Goal: Information Seeking & Learning: Learn about a topic

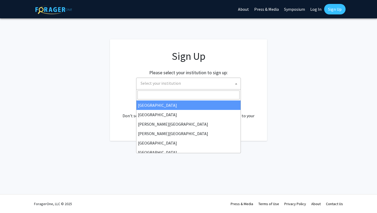
click at [193, 85] on span "Select your institution" at bounding box center [189, 83] width 102 height 11
type input "s"
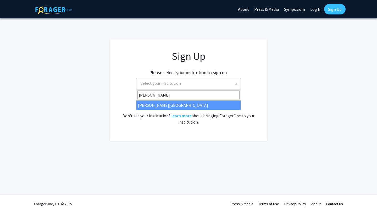
type input "[PERSON_NAME]"
select select "24"
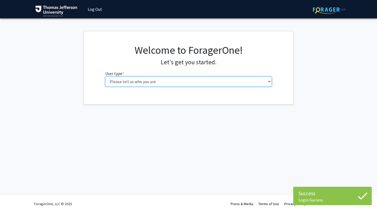
click at [198, 80] on select "Please tell us who you are Undergraduate Student Master's Student Doctoral Cand…" at bounding box center [188, 81] width 167 height 10
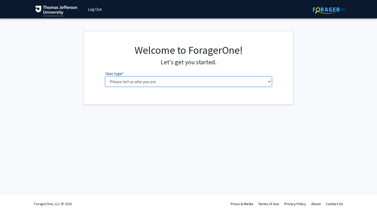
select select "3: doc"
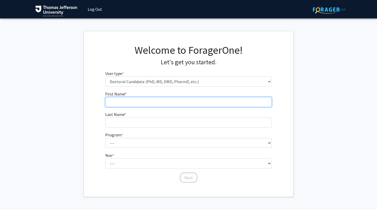
click at [165, 101] on input "First Name * required" at bounding box center [188, 102] width 167 height 10
type input "Dominique"
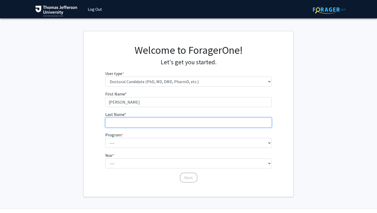
type input "Kline"
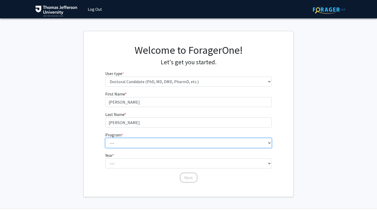
click at [157, 142] on select "--- Accelerated 3+3 BS in Health Sciences/Doctor of Occupational Therapy Accele…" at bounding box center [188, 143] width 167 height 10
select select "36: 777"
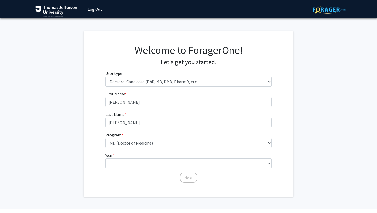
click at [90, 146] on div "First Name * required Dominique Last Name * required Kline Program * required -…" at bounding box center [188, 137] width 209 height 92
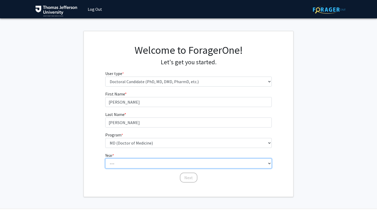
click at [122, 160] on select "--- First Year Second Year Third Year Fourth Year Fifth Year Sixth Year Seventh…" at bounding box center [188, 163] width 167 height 10
click at [235, 165] on select "--- First Year Second Year Third Year Fourth Year Fifth Year Sixth Year Seventh…" at bounding box center [188, 163] width 167 height 10
select select "1: first_year"
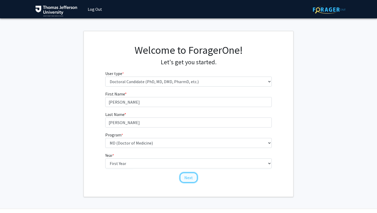
click at [191, 176] on button "Next" at bounding box center [189, 177] width 18 height 10
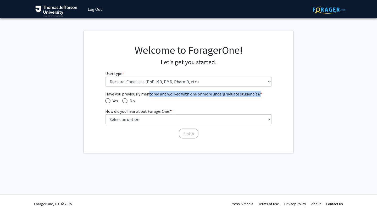
drag, startPoint x: 148, startPoint y: 93, endPoint x: 258, endPoint y: 92, distance: 109.9
click at [258, 92] on span "Have you previously mentored and worked with one or more undergraduate student(…" at bounding box center [188, 94] width 167 height 6
click at [126, 101] on span "Have you previously mentored and worked with one or more undergraduate student(…" at bounding box center [124, 100] width 5 height 5
click at [126, 101] on input "No" at bounding box center [124, 100] width 5 height 5
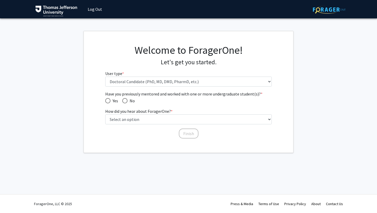
radio input "true"
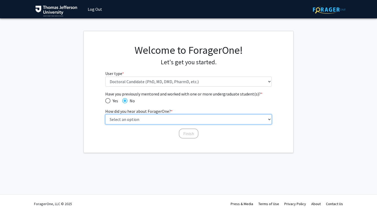
click at [152, 119] on select "Select an option Peer/student recommendation Faculty/staff recommendation Unive…" at bounding box center [188, 119] width 167 height 10
select select "2: faculty_recommendation"
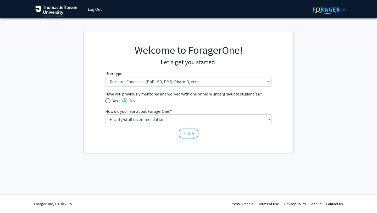
click at [188, 107] on div "Have you previously mentored and worked with one or more undergraduate student(…" at bounding box center [188, 112] width 167 height 43
drag, startPoint x: 179, startPoint y: 94, endPoint x: 224, endPoint y: 94, distance: 45.3
click at [224, 94] on span "Have you previously mentored and worked with one or more undergraduate student(…" at bounding box center [188, 94] width 167 height 6
drag, startPoint x: 186, startPoint y: 135, endPoint x: 161, endPoint y: 164, distance: 38.0
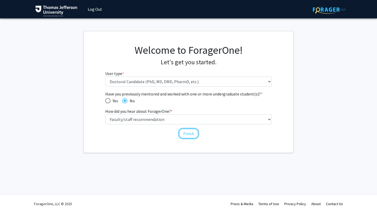
click at [161, 164] on div "Skip navigation Log Out Complete your profile × To continue, you need to make s…" at bounding box center [188, 106] width 377 height 213
click at [187, 133] on button "Finish" at bounding box center [189, 133] width 20 height 10
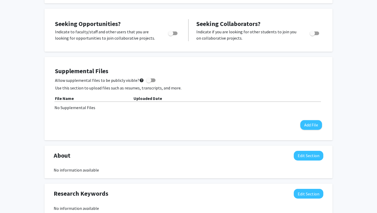
scroll to position [83, 0]
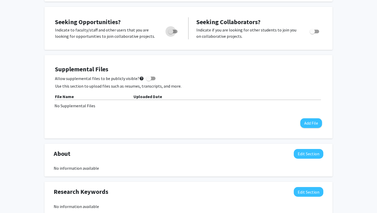
click at [172, 32] on span "Toggle" at bounding box center [170, 31] width 5 height 5
click at [171, 33] on input "Are you actively seeking opportunities?" at bounding box center [170, 33] width 0 height 0
checkbox input "true"
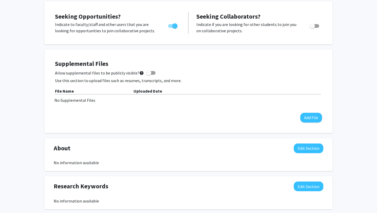
scroll to position [0, 0]
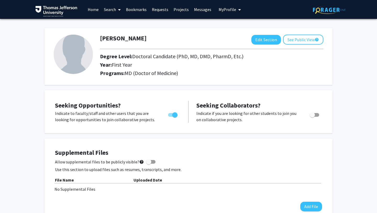
click at [111, 9] on link "Search" at bounding box center [112, 9] width 22 height 18
click at [97, 9] on link "Home" at bounding box center [93, 9] width 16 height 18
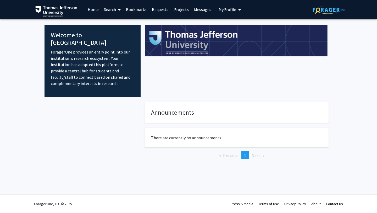
click at [110, 9] on link "Search" at bounding box center [112, 9] width 22 height 18
click at [116, 26] on span "Faculty/Staff" at bounding box center [120, 24] width 38 height 10
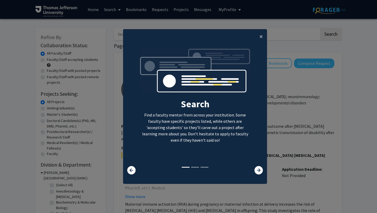
drag, startPoint x: 171, startPoint y: 116, endPoint x: 203, endPoint y: 143, distance: 41.9
click at [203, 143] on p "Find a faculty mentor from across your institution. Some faculty have specific …" at bounding box center [195, 127] width 112 height 31
click at [199, 136] on p "Find a faculty mentor from across your institution. Some faculty have specific …" at bounding box center [195, 127] width 112 height 31
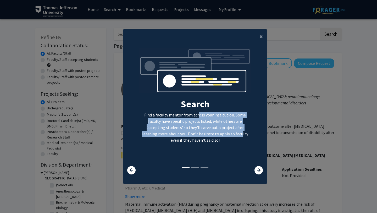
drag, startPoint x: 199, startPoint y: 136, endPoint x: 191, endPoint y: 113, distance: 24.5
click at [191, 113] on p "Find a faculty mentor from across your institution. Some faculty have specific …" at bounding box center [195, 127] width 112 height 31
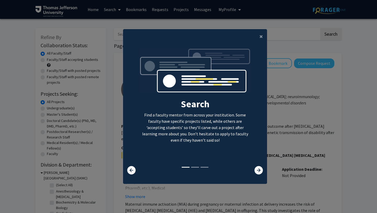
click at [199, 140] on p "Find a faculty mentor from across your institution. Some faculty have specific …" at bounding box center [195, 127] width 112 height 31
drag, startPoint x: 199, startPoint y: 140, endPoint x: 185, endPoint y: 144, distance: 14.7
click at [185, 144] on div "Search Find a faculty mentor from across your institution. Some faculty have sp…" at bounding box center [195, 107] width 112 height 118
drag, startPoint x: 199, startPoint y: 139, endPoint x: 204, endPoint y: 140, distance: 5.3
click at [204, 140] on p "Find a faculty mentor from across your institution. Some faculty have specific …" at bounding box center [195, 127] width 112 height 31
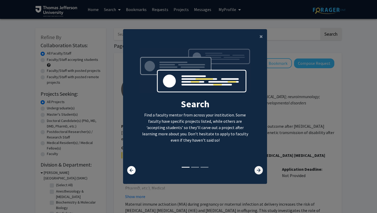
click at [260, 172] on icon at bounding box center [258, 170] width 8 height 8
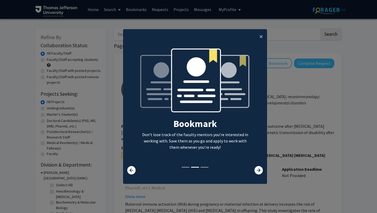
click at [232, 147] on p "Don’t lose track of the faculty mentors you’re interested in working with. Save…" at bounding box center [195, 140] width 112 height 19
click at [257, 170] on icon at bounding box center [258, 170] width 8 height 8
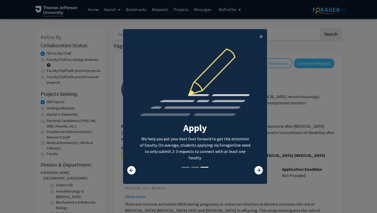
scroll to position [5, 0]
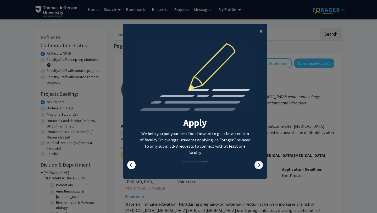
click at [258, 167] on icon at bounding box center [258, 164] width 8 height 8
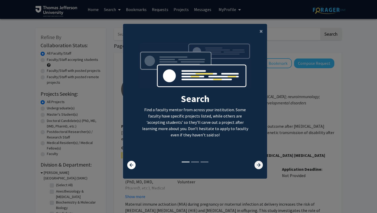
click at [258, 165] on icon at bounding box center [258, 164] width 8 height 8
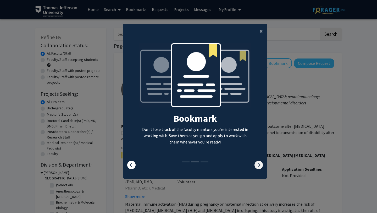
click at [258, 165] on icon at bounding box center [258, 164] width 8 height 8
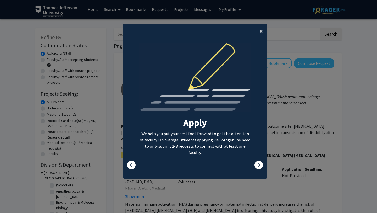
click at [262, 30] on span "×" at bounding box center [260, 31] width 3 height 8
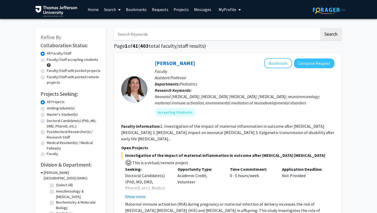
click at [68, 120] on label "Doctoral Candidate(s) (PhD, MD, DMD, PharmD, etc.)" at bounding box center [74, 123] width 54 height 11
click at [50, 120] on input "Doctoral Candidate(s) (PhD, MD, DMD, PharmD, etc.)" at bounding box center [48, 119] width 3 height 3
radio input "true"
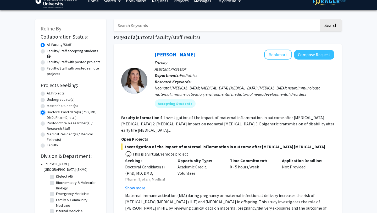
scroll to position [9, 0]
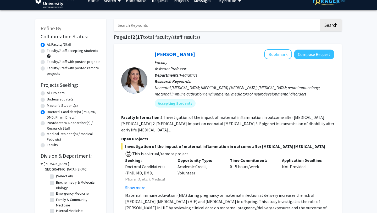
click at [64, 51] on label "Faculty/Staff accepting students" at bounding box center [72, 50] width 51 height 5
click at [50, 51] on input "Faculty/Staff accepting students" at bounding box center [48, 49] width 3 height 3
radio input "true"
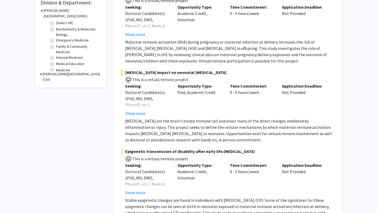
scroll to position [159, 0]
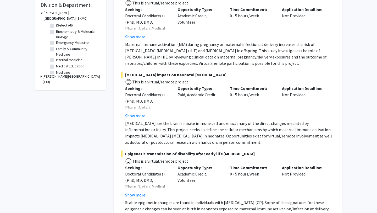
click at [56, 49] on label "Family & Community Medicine" at bounding box center [77, 51] width 43 height 11
click at [56, 49] on input "Family & Community Medicine" at bounding box center [57, 47] width 3 height 3
checkbox input "true"
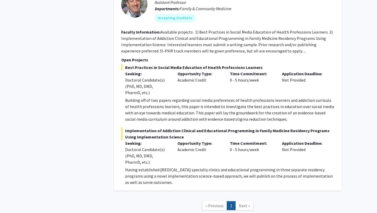
scroll to position [259, 0]
click at [275, 119] on p "Building off of two papers regarding social media preferences of health profess…" at bounding box center [229, 109] width 209 height 25
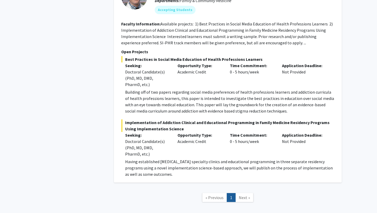
scroll to position [294, 0]
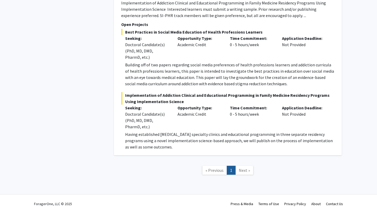
drag, startPoint x: 127, startPoint y: 133, endPoint x: 167, endPoint y: 149, distance: 43.3
click at [167, 149] on div "Gregory Jaffe Bookmark Compose Request Faculty Assistant Professor Departments:…" at bounding box center [228, 48] width 228 height 213
drag, startPoint x: 166, startPoint y: 147, endPoint x: 122, endPoint y: 135, distance: 45.8
click at [122, 135] on fg-read-more "Having established substance use disorder specialty clinics and educational pro…" at bounding box center [227, 140] width 213 height 19
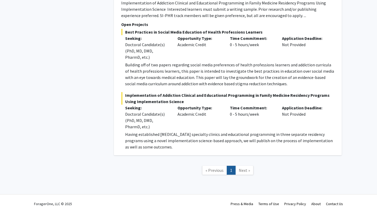
click at [171, 145] on p "Having established substance use disorder specialty clinics and educational pro…" at bounding box center [229, 140] width 209 height 19
drag, startPoint x: 170, startPoint y: 147, endPoint x: 120, endPoint y: 132, distance: 51.5
click at [120, 132] on div "Gregory Jaffe Bookmark Compose Request Faculty Assistant Professor Departments:…" at bounding box center [228, 48] width 228 height 213
click at [182, 146] on p "Having established substance use disorder specialty clinics and educational pro…" at bounding box center [229, 140] width 209 height 19
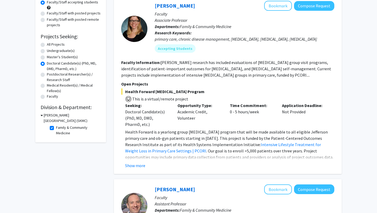
scroll to position [56, 0]
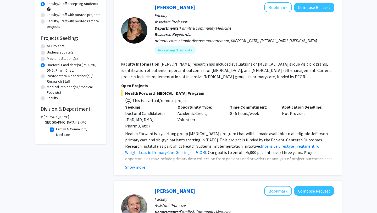
click at [56, 129] on label "Family & Community Medicine" at bounding box center [77, 131] width 43 height 11
click at [56, 129] on input "Family & Community Medicine" at bounding box center [57, 127] width 3 height 3
checkbox input "false"
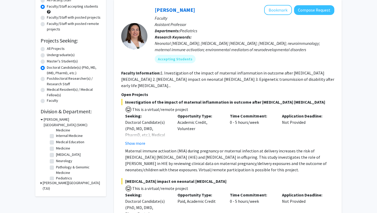
scroll to position [34, 0]
click at [56, 175] on label "Pediatrics" at bounding box center [64, 174] width 16 height 5
click at [56, 175] on input "Pediatrics" at bounding box center [57, 173] width 3 height 3
checkbox input "true"
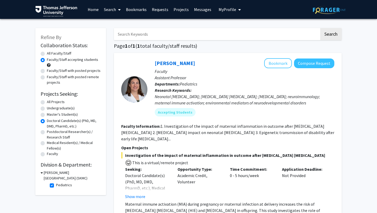
click at [56, 186] on label "Pediatrics" at bounding box center [64, 184] width 16 height 5
click at [56, 185] on input "Pediatrics" at bounding box center [57, 183] width 3 height 3
checkbox input "false"
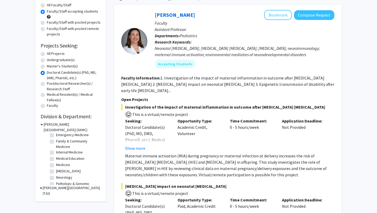
scroll to position [20, 0]
click at [56, 141] on label "Family & Community Medicine" at bounding box center [77, 142] width 43 height 11
click at [56, 141] on input "Family & Community Medicine" at bounding box center [57, 138] width 3 height 3
checkbox input "true"
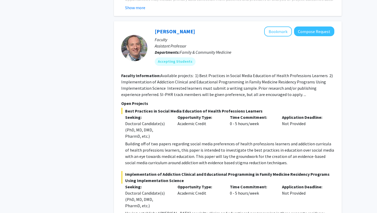
scroll to position [216, 0]
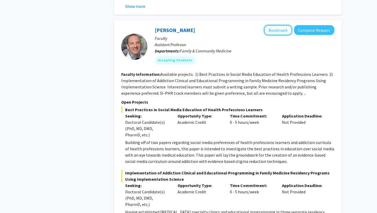
click at [279, 30] on button "Bookmark" at bounding box center [278, 30] width 28 height 10
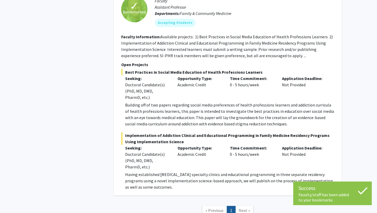
scroll to position [254, 0]
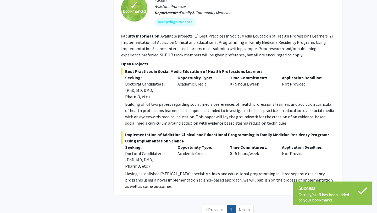
drag, startPoint x: 195, startPoint y: 185, endPoint x: 187, endPoint y: 174, distance: 13.6
click at [187, 174] on p "Having established substance use disorder specialty clinics and educational pro…" at bounding box center [229, 179] width 209 height 19
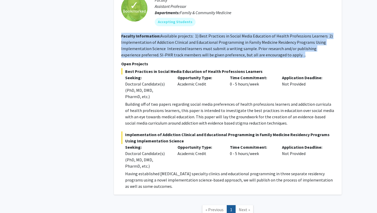
drag, startPoint x: 281, startPoint y: 56, endPoint x: 264, endPoint y: 31, distance: 30.1
click at [264, 31] on fg-search-faculty "✓ Bookmarked Gregory Jaffe Remove Bookmark Compose Request Faculty Assistant Pr…" at bounding box center [227, 88] width 213 height 202
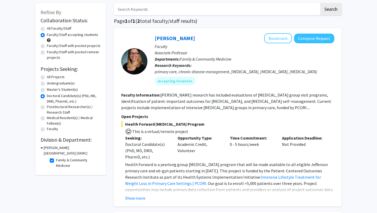
scroll to position [0, 0]
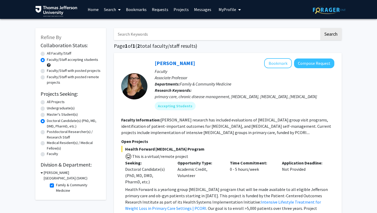
click at [56, 185] on label "Family & Community Medicine" at bounding box center [77, 187] width 43 height 11
click at [56, 185] on input "Family & Community Medicine" at bounding box center [57, 183] width 3 height 3
checkbox input "false"
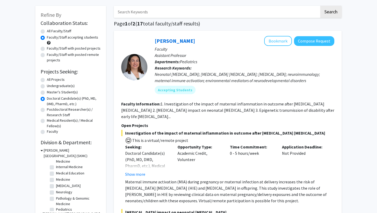
scroll to position [34, 0]
click at [56, 188] on label "Neurology" at bounding box center [64, 188] width 16 height 5
click at [56, 188] on input "Neurology" at bounding box center [57, 187] width 3 height 3
checkbox input "true"
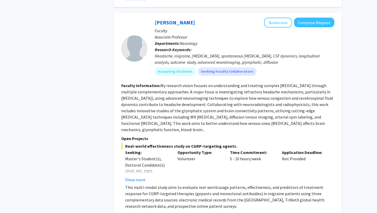
scroll to position [241, 0]
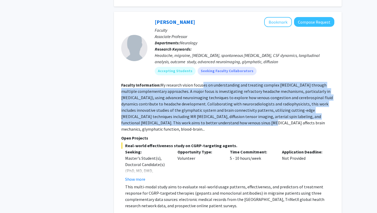
drag, startPoint x: 219, startPoint y: 125, endPoint x: 202, endPoint y: 84, distance: 44.8
click at [202, 84] on section "Faculty Information: My research vision focuses on understanding and treating c…" at bounding box center [227, 107] width 213 height 50
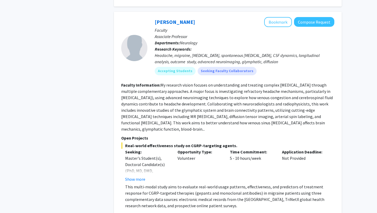
click at [220, 124] on fg-read-more "My research vision focuses on understanding and treating complex headache disor…" at bounding box center [227, 106] width 212 height 49
drag, startPoint x: 214, startPoint y: 126, endPoint x: 215, endPoint y: 82, distance: 44.0
click at [215, 82] on section "Faculty Information: My research vision focuses on understanding and treating c…" at bounding box center [227, 107] width 213 height 50
click at [226, 125] on section "Faculty Information: My research vision focuses on understanding and treating c…" at bounding box center [227, 107] width 213 height 50
drag, startPoint x: 225, startPoint y: 126, endPoint x: 187, endPoint y: 93, distance: 50.3
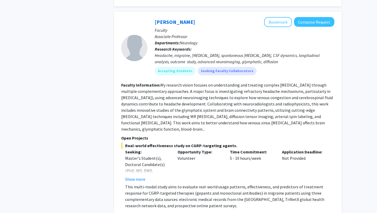
click at [187, 93] on section "Faculty Information: My research vision focuses on understanding and treating c…" at bounding box center [227, 107] width 213 height 50
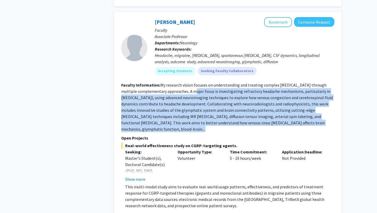
drag, startPoint x: 187, startPoint y: 93, endPoint x: 198, endPoint y: 128, distance: 36.4
click at [198, 128] on section "Faculty Information: My research vision focuses on understanding and treating c…" at bounding box center [227, 107] width 213 height 50
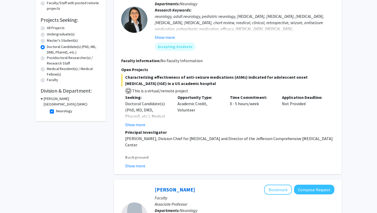
scroll to position [73, 0]
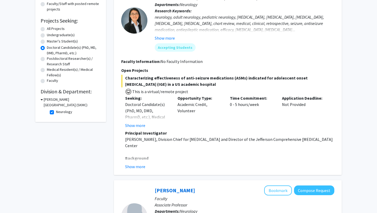
click at [56, 112] on label "Neurology" at bounding box center [64, 111] width 16 height 5
click at [56, 112] on input "Neurology" at bounding box center [57, 110] width 3 height 3
checkbox input "false"
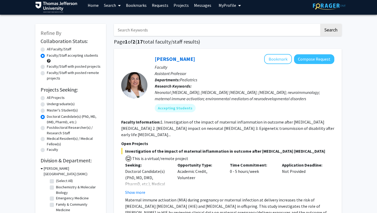
scroll to position [5, 0]
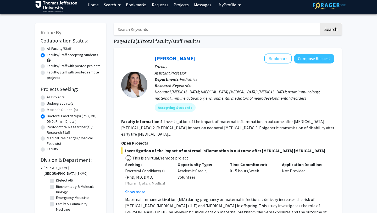
click at [159, 29] on input "Search Keywords" at bounding box center [216, 29] width 205 height 12
type input "sport"
click at [320, 23] on button "Search" at bounding box center [330, 29] width 21 height 12
radio input "true"
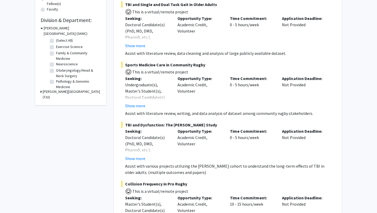
scroll to position [142, 0]
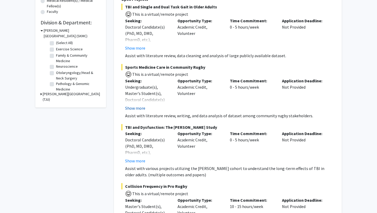
click at [134, 105] on button "Show more" at bounding box center [135, 108] width 20 height 6
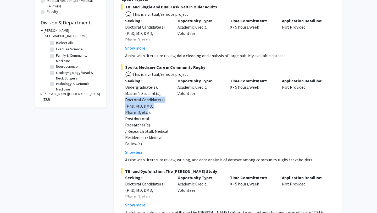
drag, startPoint x: 126, startPoint y: 94, endPoint x: 132, endPoint y: 105, distance: 11.7
click at [132, 105] on div "Undergraduate(s), Master's Student(s), Doctoral Candidate(s) (PhD, MD, DMD, Pha…" at bounding box center [147, 115] width 45 height 63
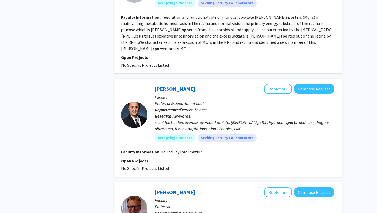
scroll to position [474, 0]
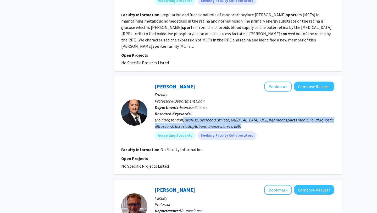
drag, startPoint x: 183, startPoint y: 92, endPoint x: 241, endPoint y: 103, distance: 58.5
click at [241, 116] on div "shoulder, tendon, overuse, overhead athlete, baseball, elbow, UCL, ligament, sp…" at bounding box center [245, 122] width 180 height 13
click at [243, 116] on div "shoulder, tendon, overuse, overhead athlete, baseball, elbow, UCL, ligament, sp…" at bounding box center [245, 122] width 180 height 13
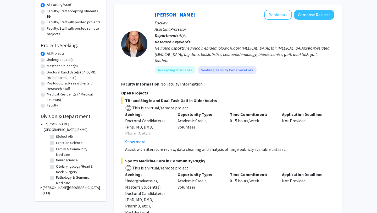
scroll to position [46, 0]
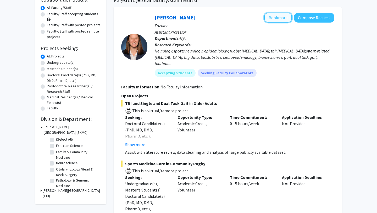
click at [282, 20] on button "Bookmark" at bounding box center [278, 18] width 28 height 10
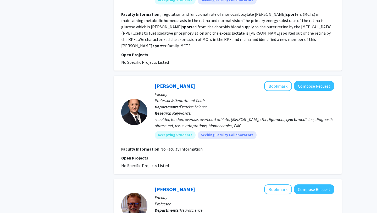
scroll to position [478, 0]
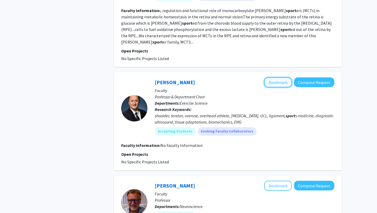
click at [283, 77] on button "Bookmark" at bounding box center [278, 82] width 28 height 10
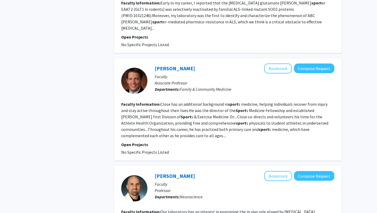
scroll to position [706, 0]
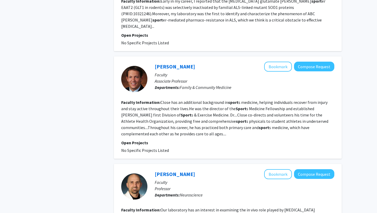
drag, startPoint x: 252, startPoint y: 105, endPoint x: 267, endPoint y: 108, distance: 15.7
click at [267, 108] on fg-search-faculty "Jeremy Close Bookmark Compose Request Faculty Associate Professor Departments: …" at bounding box center [227, 108] width 213 height 92
click at [274, 62] on button "Bookmark" at bounding box center [278, 67] width 28 height 10
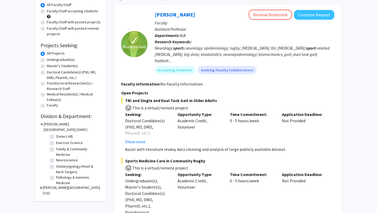
scroll to position [0, 0]
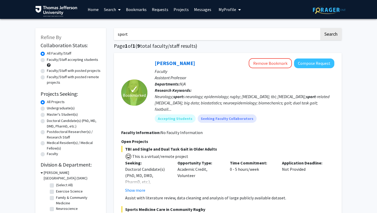
drag, startPoint x: 133, startPoint y: 34, endPoint x: 115, endPoint y: 34, distance: 17.3
click at [115, 34] on input "sport" at bounding box center [216, 34] width 205 height 12
type input "hiv"
click at [320, 28] on button "Search" at bounding box center [330, 34] width 21 height 12
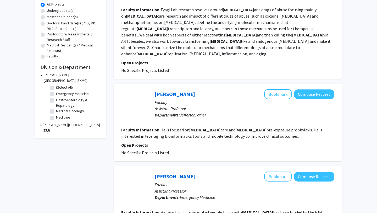
scroll to position [98, 0]
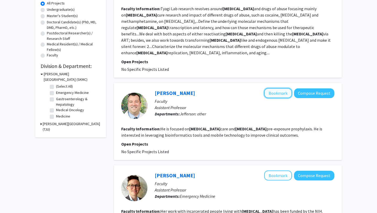
click at [271, 88] on button "Bookmark" at bounding box center [278, 93] width 28 height 10
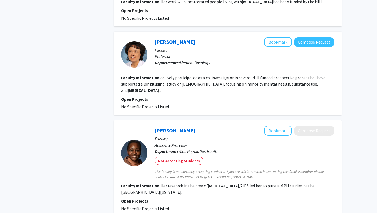
scroll to position [310, 0]
